Goal: Task Accomplishment & Management: Use online tool/utility

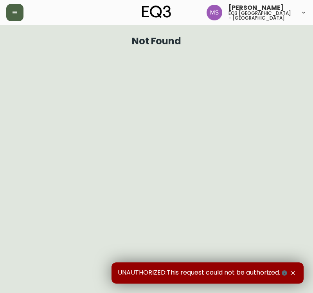
click at [14, 9] on button "button" at bounding box center [14, 12] width 17 height 17
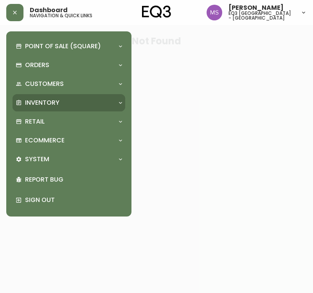
click at [65, 105] on div "Inventory" at bounding box center [65, 102] width 99 height 9
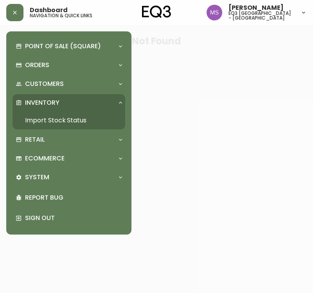
click at [70, 122] on link "Import Stock Status" at bounding box center [69, 120] width 113 height 18
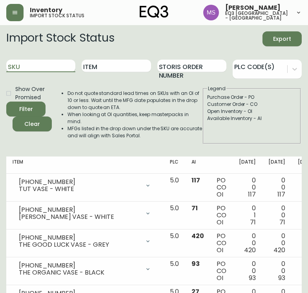
click at [49, 66] on input "SKU" at bounding box center [40, 66] width 69 height 13
paste input "3020-630-13-B"
type input "3020-630-13-B"
click at [6, 101] on button "Filter" at bounding box center [25, 108] width 39 height 15
